Goal: Find specific page/section: Find specific page/section

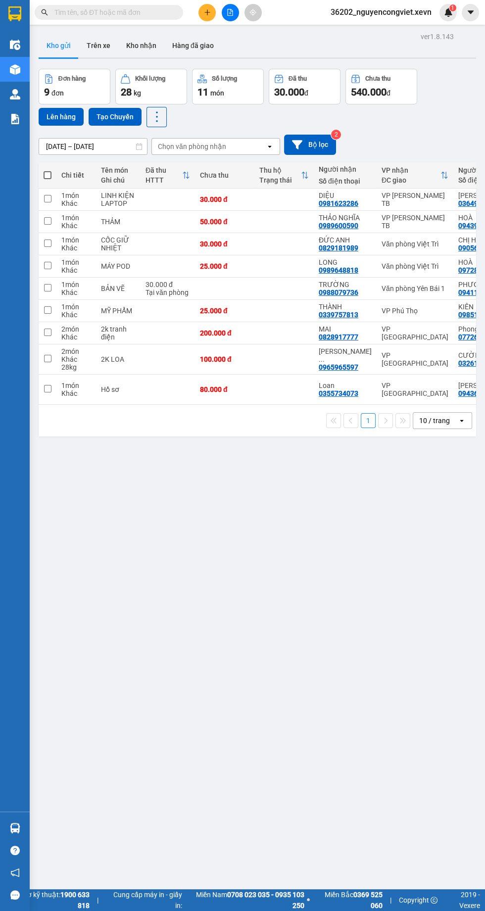
click at [14, 120] on img at bounding box center [15, 119] width 10 height 10
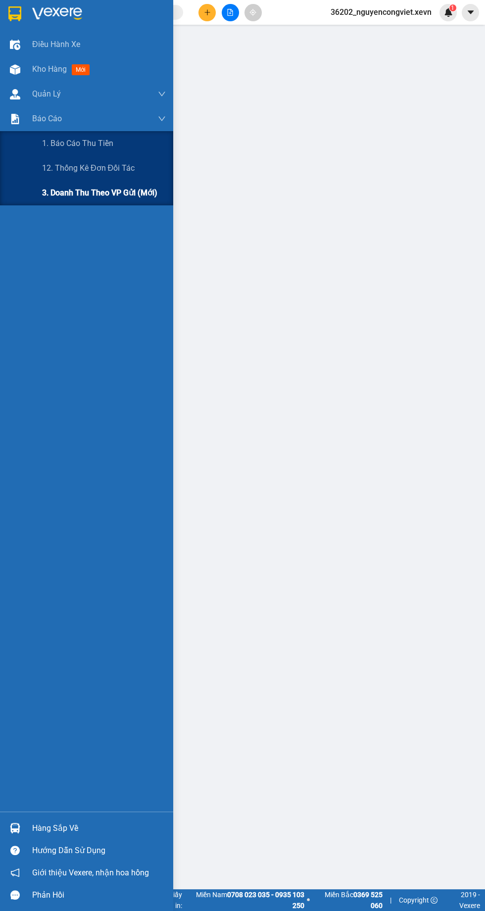
click at [48, 189] on span "3. Doanh Thu theo VP Gửi (mới)" at bounding box center [99, 192] width 115 height 12
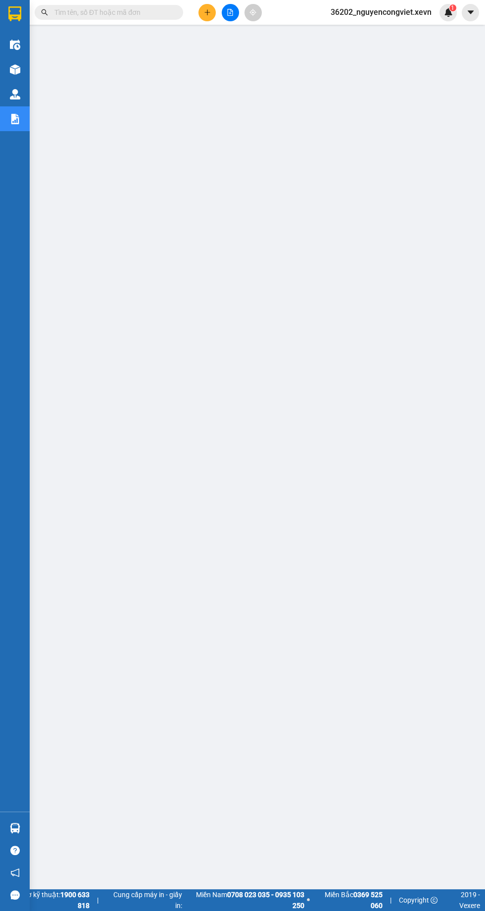
click at [13, 57] on div "Kho hàng mới" at bounding box center [15, 69] width 30 height 25
